Goal: Navigation & Orientation: Go to known website

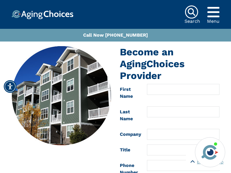
scroll to position [329, 0]
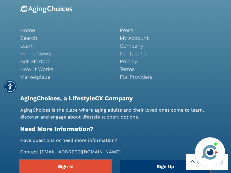
click at [66, 167] on link "Sign In" at bounding box center [65, 166] width 91 height 13
